Goal: Task Accomplishment & Management: Use online tool/utility

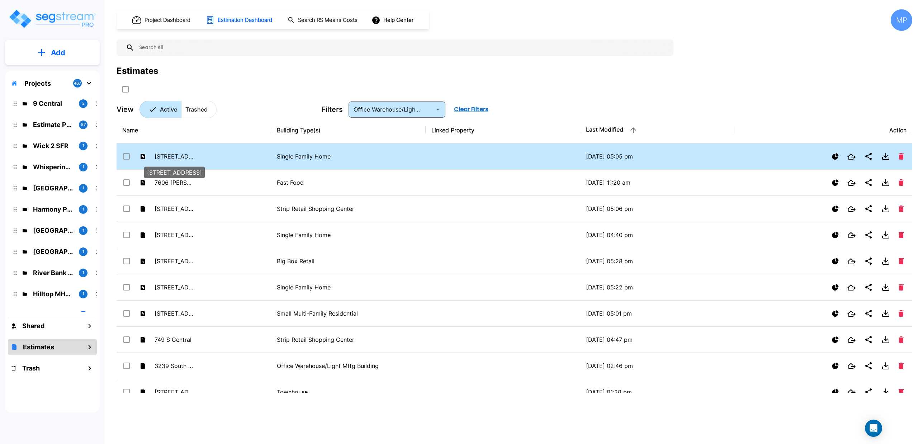
click at [179, 157] on p "[STREET_ADDRESS]" at bounding box center [174, 156] width 39 height 9
checkbox input "true"
click at [180, 157] on p "[STREET_ADDRESS]" at bounding box center [174, 156] width 39 height 9
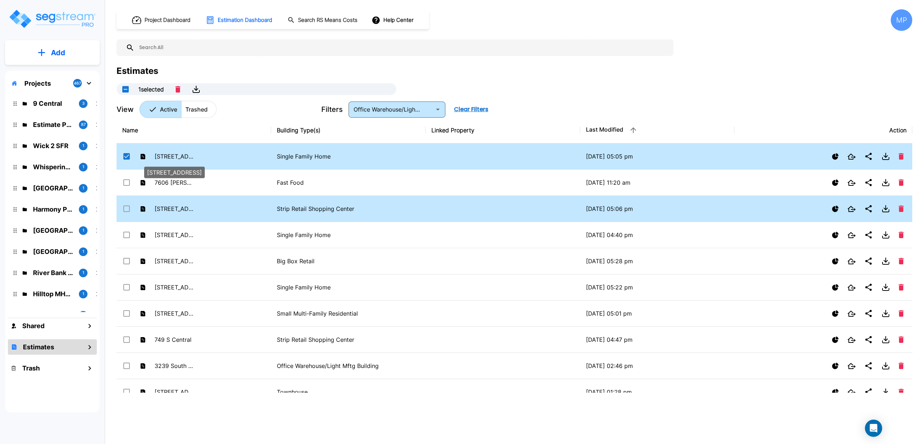
click at [184, 158] on p "[STREET_ADDRESS]" at bounding box center [174, 156] width 39 height 9
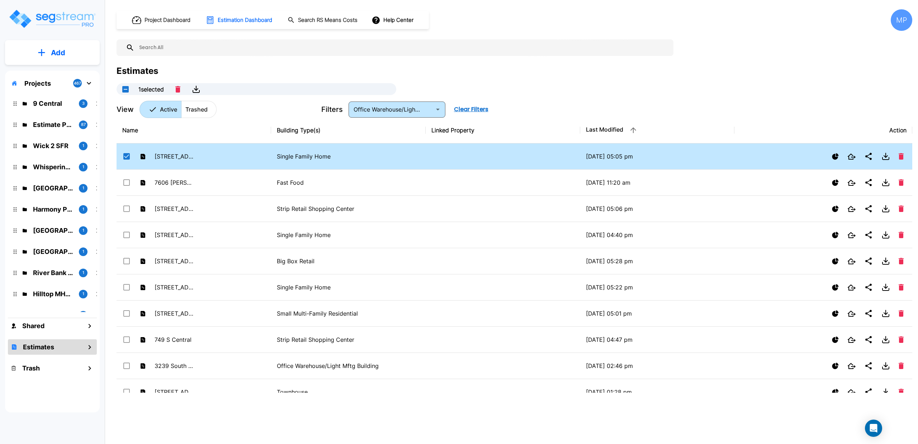
click at [468, 160] on td at bounding box center [503, 156] width 155 height 26
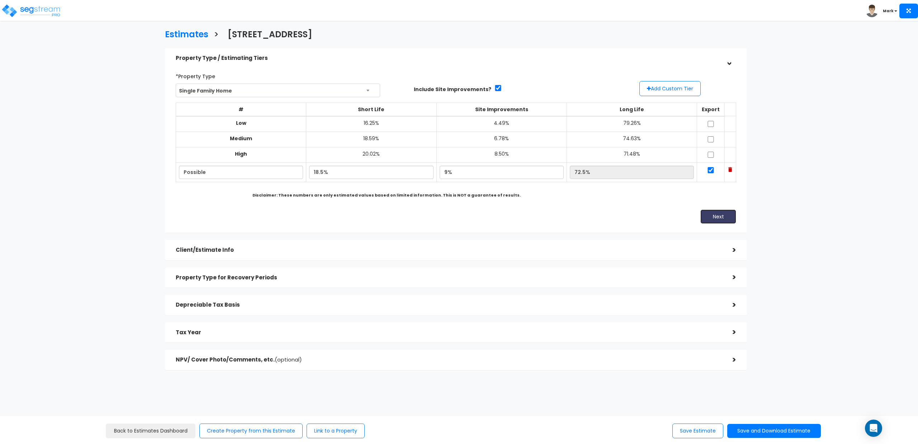
click at [719, 218] on button "Next" at bounding box center [718, 216] width 36 height 14
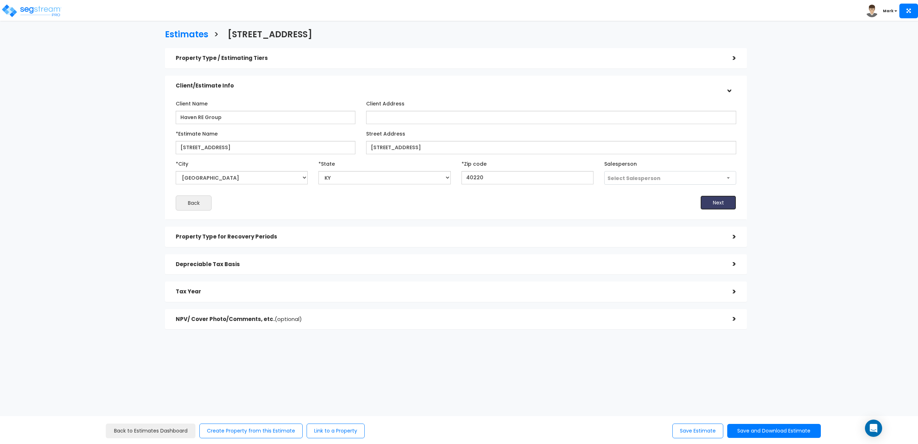
click at [721, 204] on button "Next" at bounding box center [718, 202] width 36 height 14
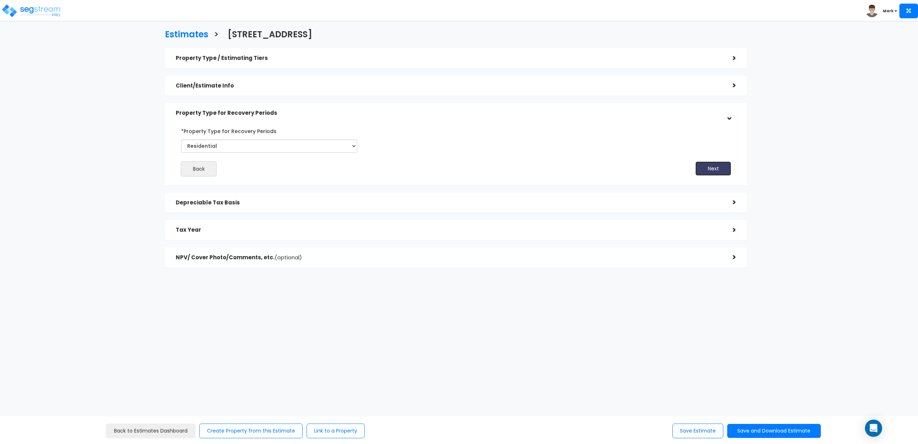
click at [713, 169] on button "Next" at bounding box center [713, 168] width 36 height 14
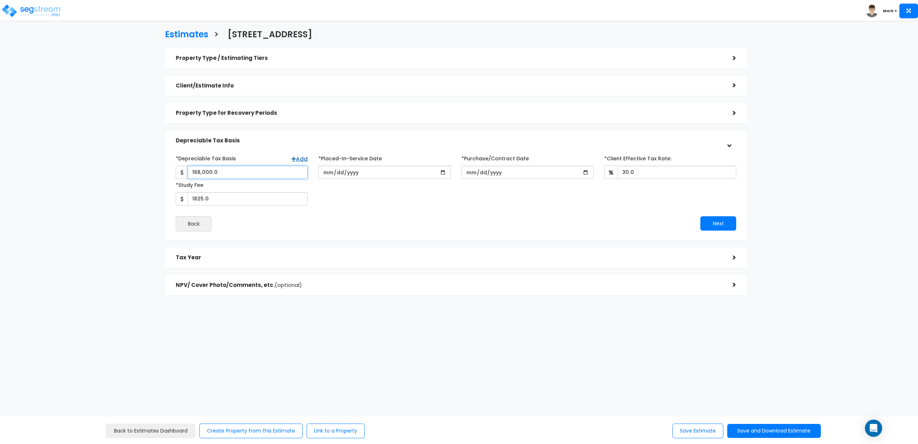
drag, startPoint x: 223, startPoint y: 170, endPoint x: 161, endPoint y: 174, distance: 61.8
click at [161, 174] on div "Property Type / Estimating Tiers > *Property Type Single Family Home Assisted/S…" at bounding box center [456, 174] width 593 height 261
type input "178,500"
click at [714, 221] on button "Next" at bounding box center [718, 223] width 36 height 14
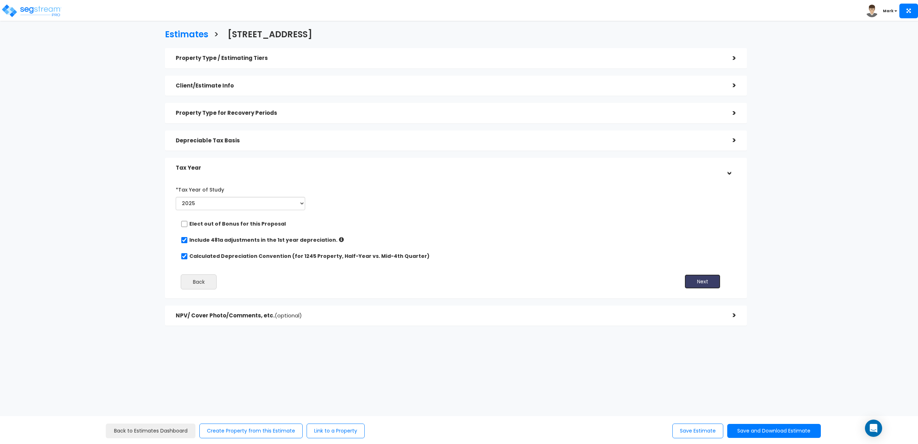
click at [702, 280] on button "Next" at bounding box center [702, 281] width 36 height 14
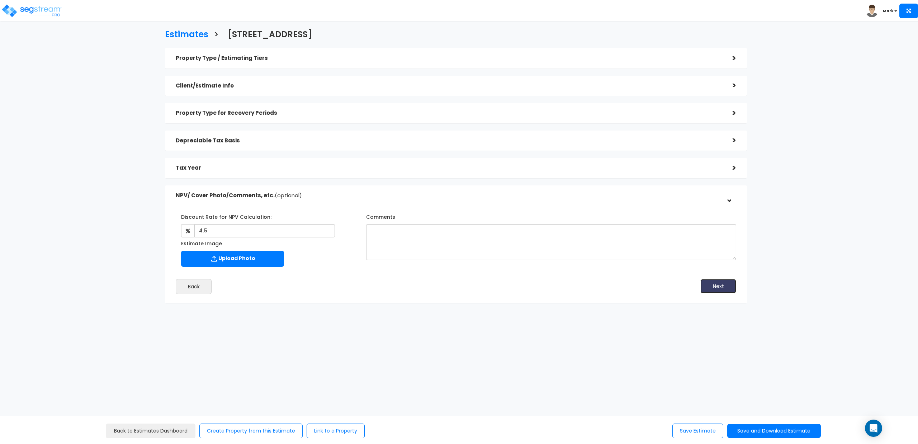
click at [710, 285] on button "Next" at bounding box center [718, 286] width 36 height 14
click at [742, 431] on button "Save and Download Estimate" at bounding box center [774, 431] width 94 height 14
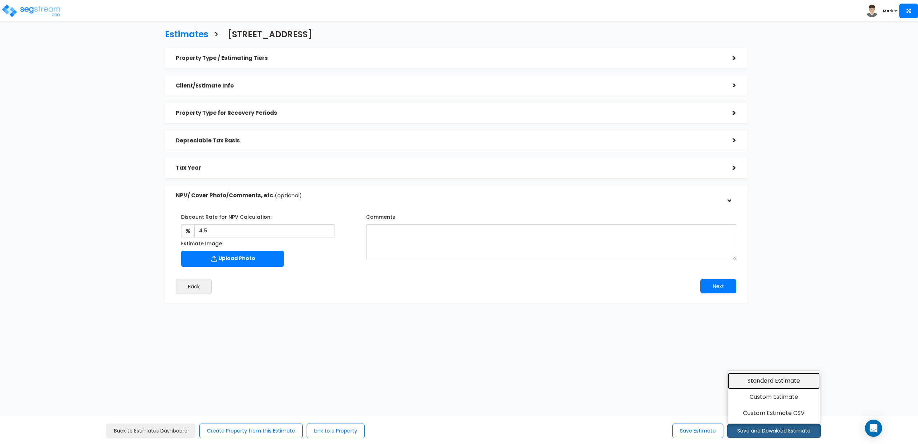
click at [768, 376] on link "Standard Estimate" at bounding box center [774, 381] width 92 height 16
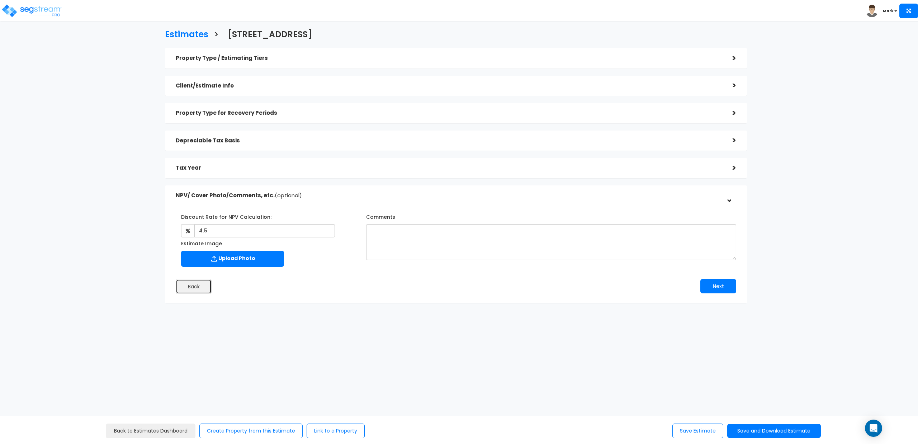
click at [180, 288] on button "Back" at bounding box center [194, 286] width 36 height 15
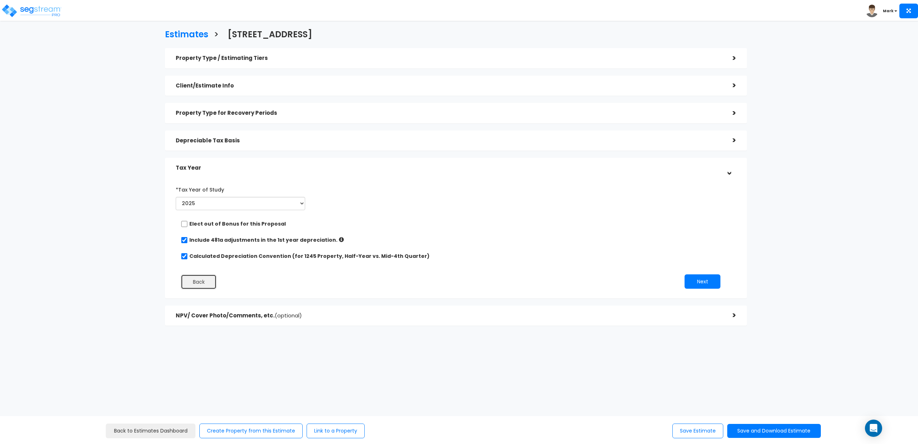
click at [204, 285] on button "Back" at bounding box center [199, 281] width 36 height 15
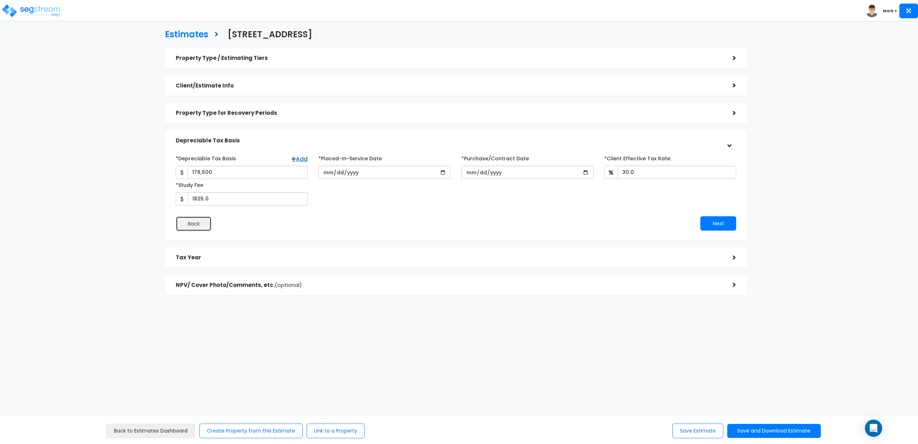
click at [189, 222] on button "Back" at bounding box center [194, 223] width 36 height 15
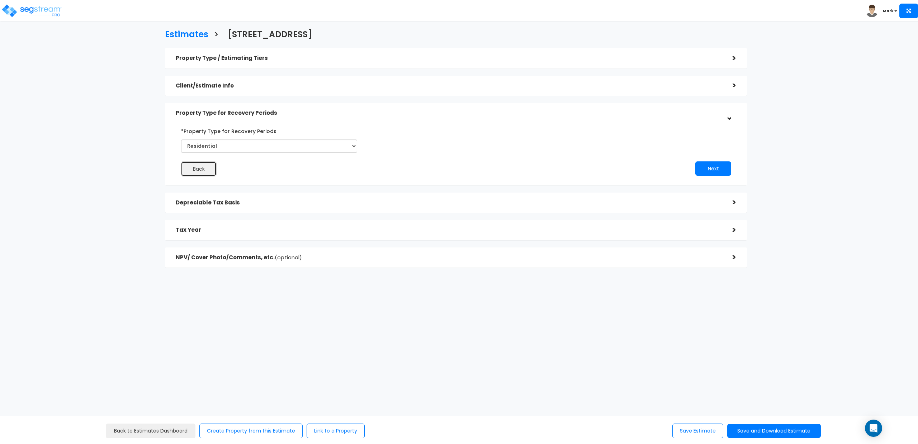
click at [197, 171] on button "Back" at bounding box center [199, 168] width 36 height 15
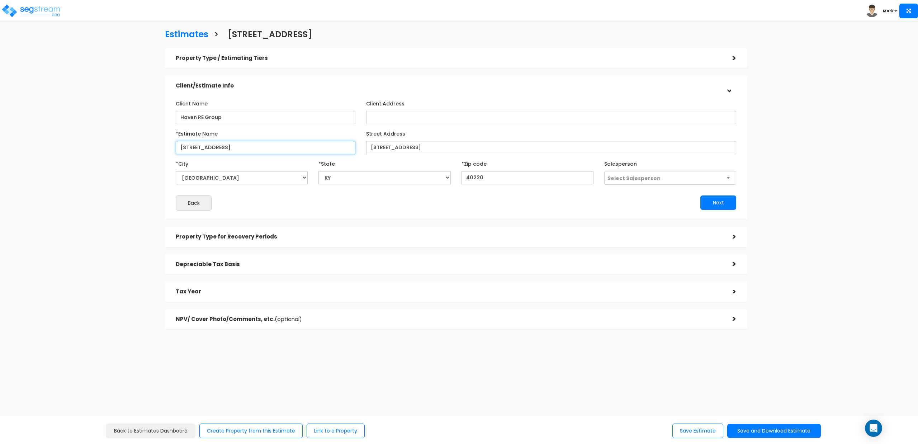
click at [240, 147] on input "[STREET_ADDRESS]" at bounding box center [266, 147] width 180 height 13
click at [195, 203] on button "Back" at bounding box center [194, 202] width 36 height 15
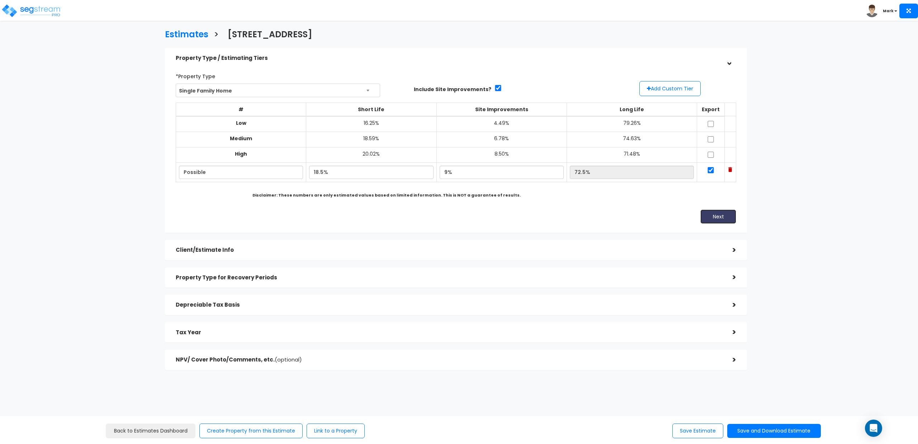
click at [707, 216] on button "Next" at bounding box center [718, 216] width 36 height 14
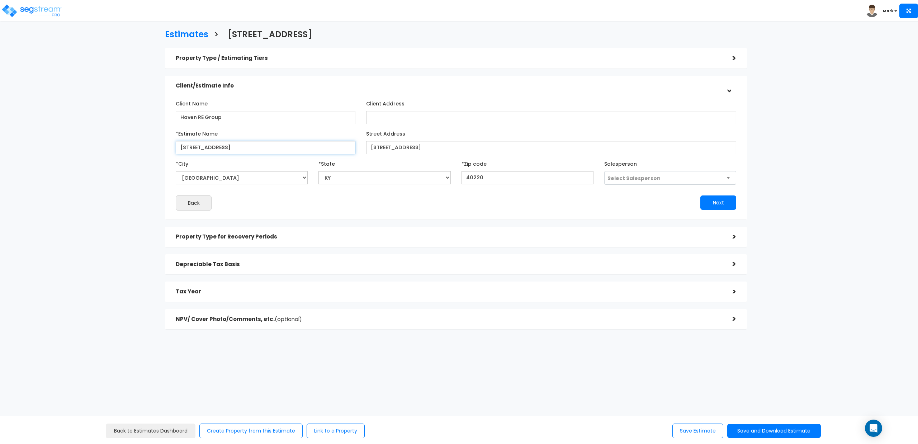
drag, startPoint x: 241, startPoint y: 146, endPoint x: 150, endPoint y: 148, distance: 91.5
click at [150, 148] on div "Estimates > [STREET_ADDRESS] Property Type / Estimating Tiers > *Property Type …" at bounding box center [456, 181] width 756 height 481
type input "4028 [GEOGRAPHIC_DATA]"
click at [296, 201] on div "Back" at bounding box center [312, 202] width 285 height 15
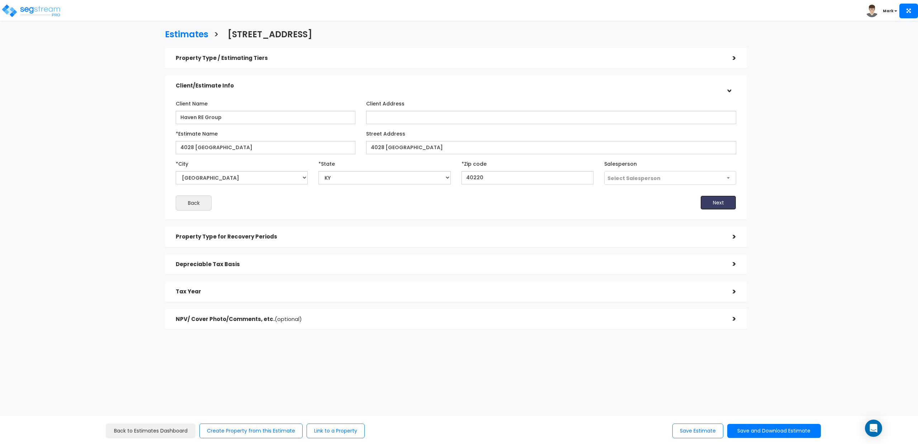
click at [722, 201] on button "Next" at bounding box center [718, 202] width 36 height 14
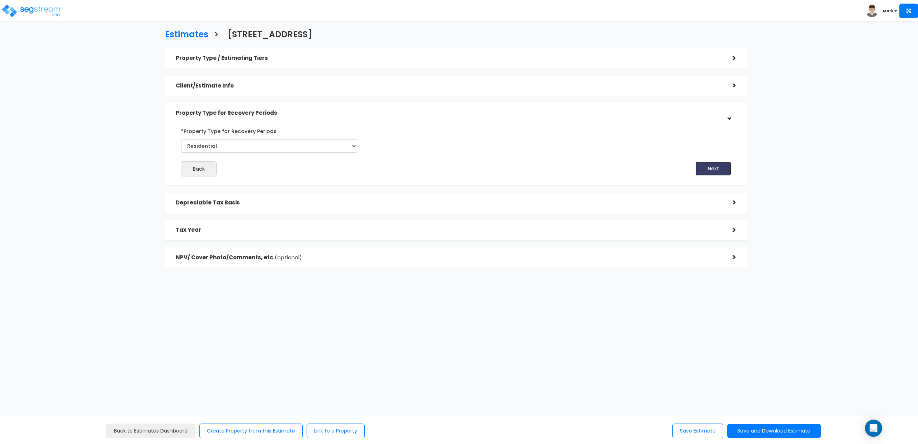
click at [710, 168] on button "Next" at bounding box center [713, 168] width 36 height 14
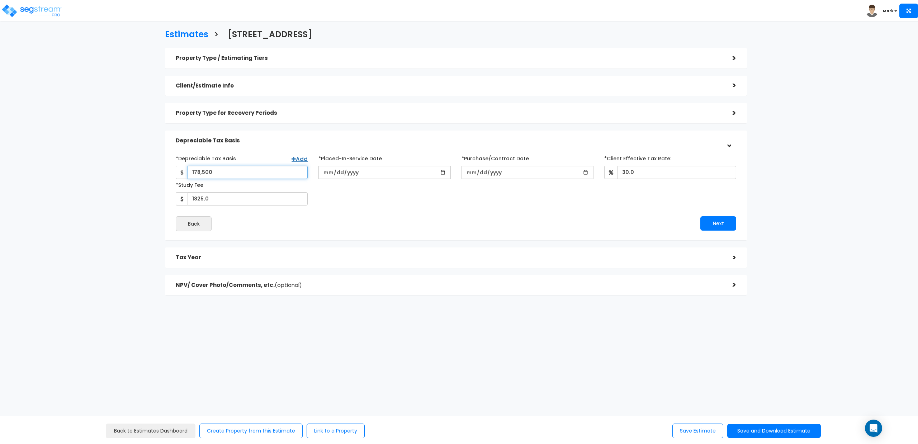
drag, startPoint x: 251, startPoint y: 174, endPoint x: 182, endPoint y: 181, distance: 68.8
click at [182, 181] on div "*Depreciable Tax Basis Add 178,500 *Placed-In-Service Date" at bounding box center [455, 178] width 571 height 53
type input "171,700"
click at [336, 205] on div "*Depreciable Tax Basis Add 171,700 *Placed-In-Service Date [DATE]" at bounding box center [456, 191] width 560 height 79
click at [331, 172] on input "[DATE]" at bounding box center [384, 172] width 132 height 13
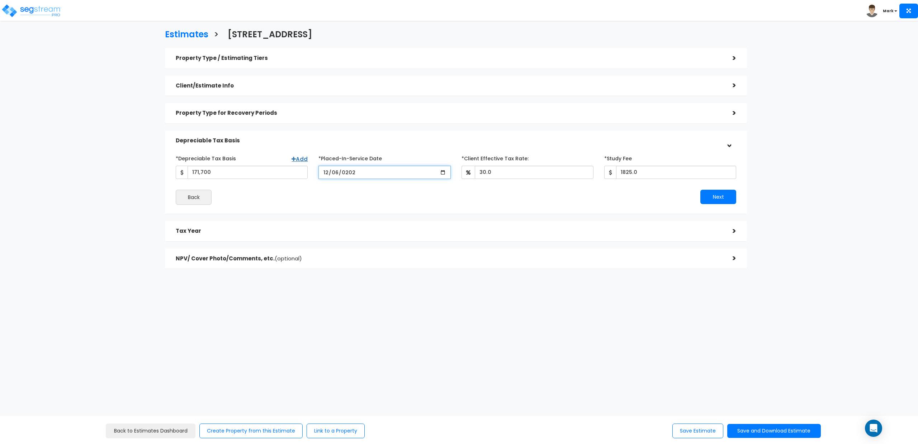
type input "[DATE]"
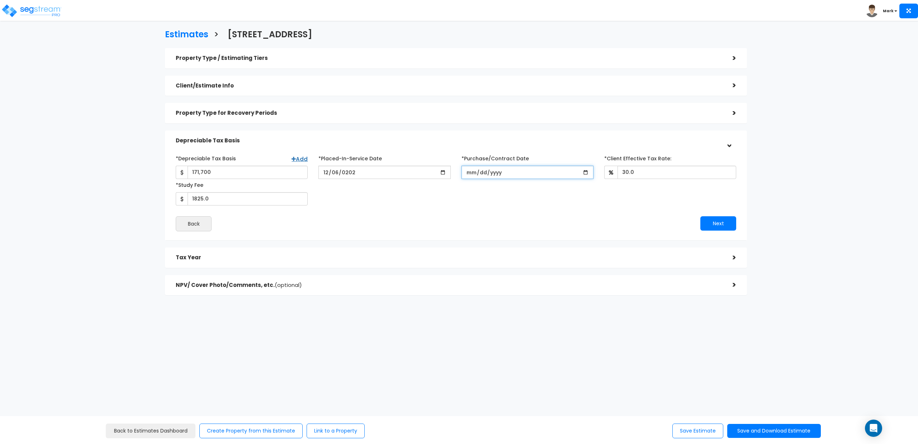
click at [474, 174] on input "*Purchase/Contract Date" at bounding box center [527, 172] width 132 height 13
type input "[DATE]"
click at [327, 174] on input "[DATE]" at bounding box center [384, 172] width 132 height 13
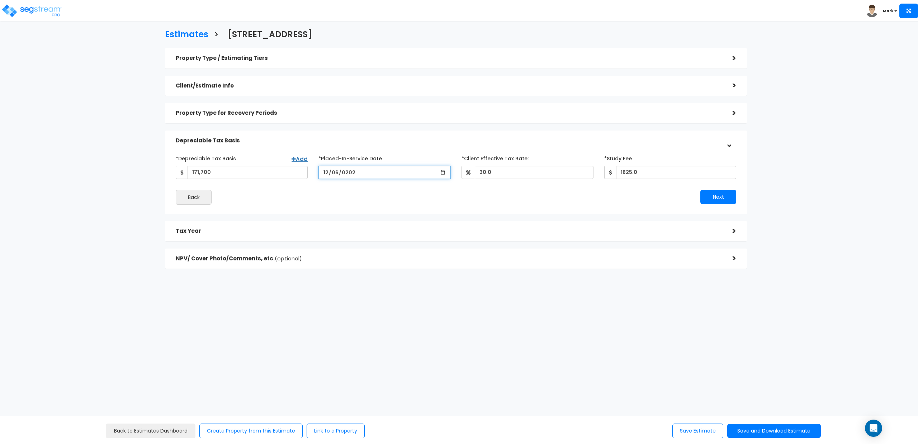
type input "[DATE]"
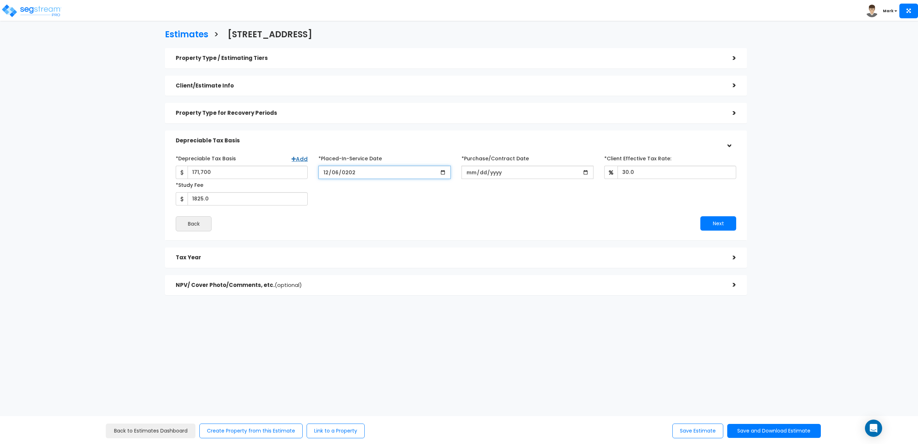
click at [328, 174] on input "[DATE]" at bounding box center [384, 172] width 132 height 13
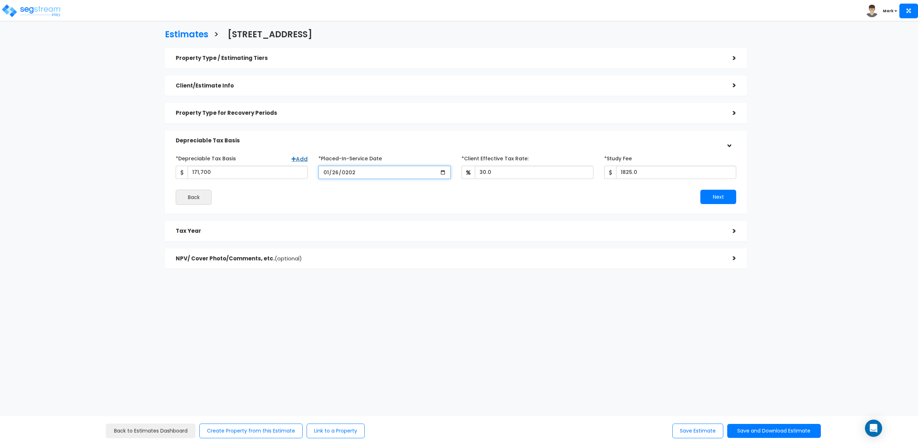
type input "[DATE]"
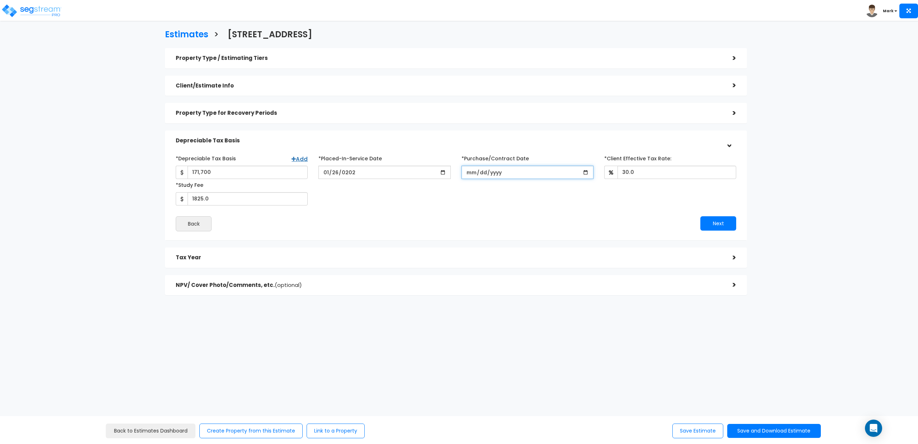
click at [471, 176] on input "*Purchase/Contract Date" at bounding box center [527, 172] width 132 height 13
type input "[DATE]"
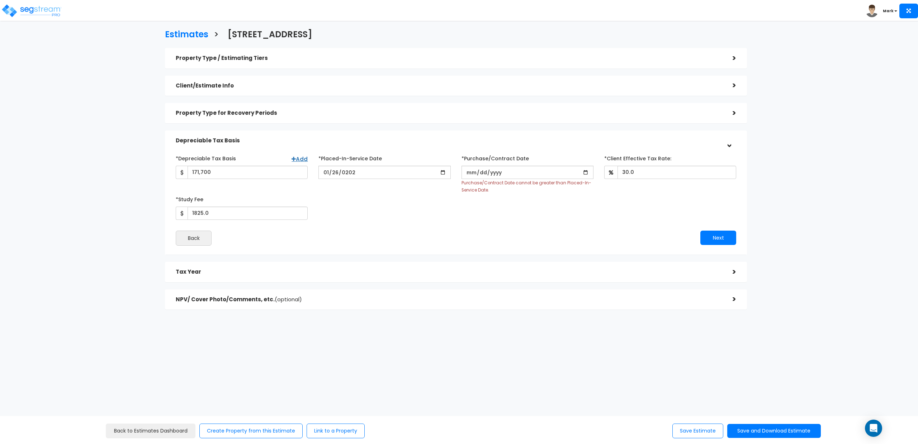
click at [442, 201] on div "*Depreciable Tax Basis Add 171,700 *Placed-In-Service Date" at bounding box center [455, 185] width 571 height 67
click at [480, 174] on input "*Purchase/Contract Date" at bounding box center [527, 172] width 132 height 13
click at [462, 174] on input "*Purchase/Contract Date" at bounding box center [527, 172] width 132 height 13
click at [464, 174] on input "*Purchase/Contract Date" at bounding box center [527, 172] width 132 height 13
click at [466, 174] on input "*Purchase/Contract Date" at bounding box center [527, 172] width 132 height 13
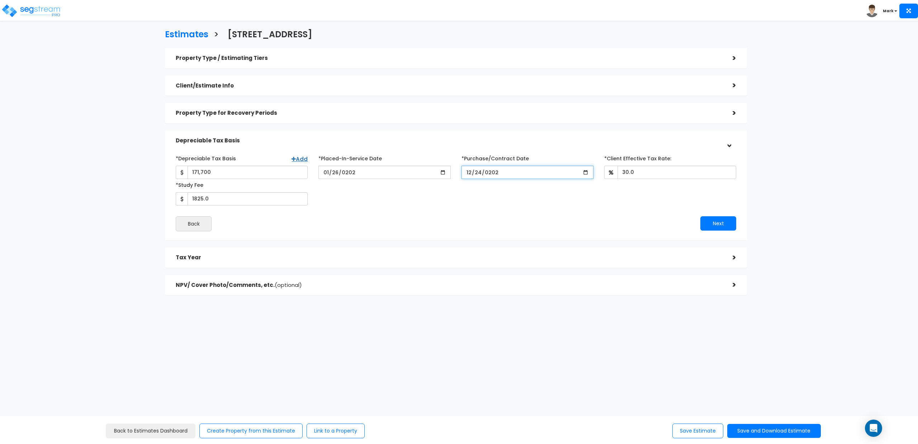
type input "[DATE]"
click at [706, 223] on button "Next" at bounding box center [718, 223] width 36 height 14
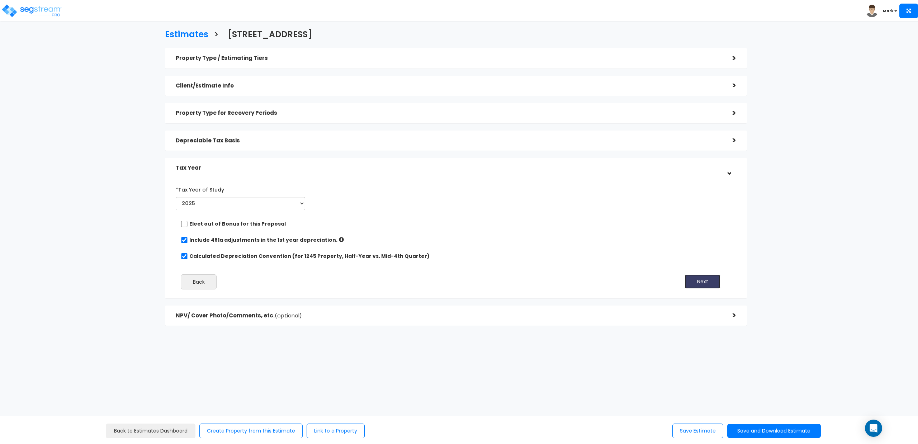
click at [702, 280] on button "Next" at bounding box center [702, 281] width 36 height 14
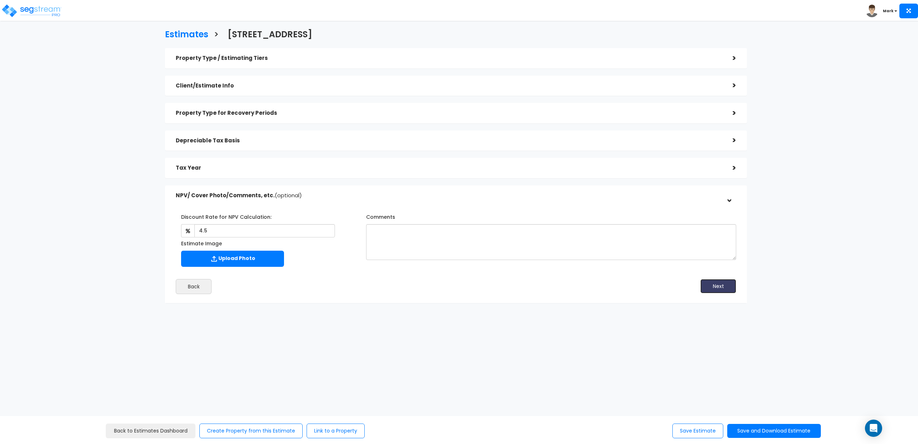
click at [710, 286] on button "Next" at bounding box center [718, 286] width 36 height 14
click at [753, 431] on button "Save and Download Estimate" at bounding box center [774, 431] width 94 height 14
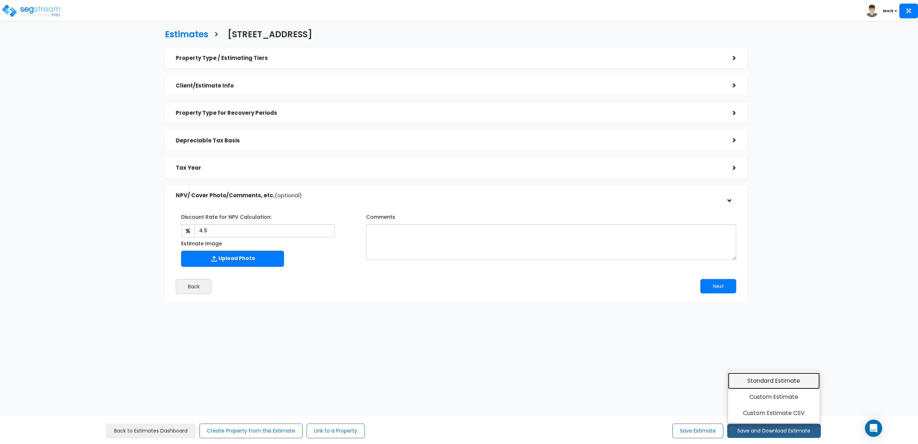
click at [760, 379] on link "Standard Estimate" at bounding box center [774, 381] width 92 height 16
